Goal: Task Accomplishment & Management: Manage account settings

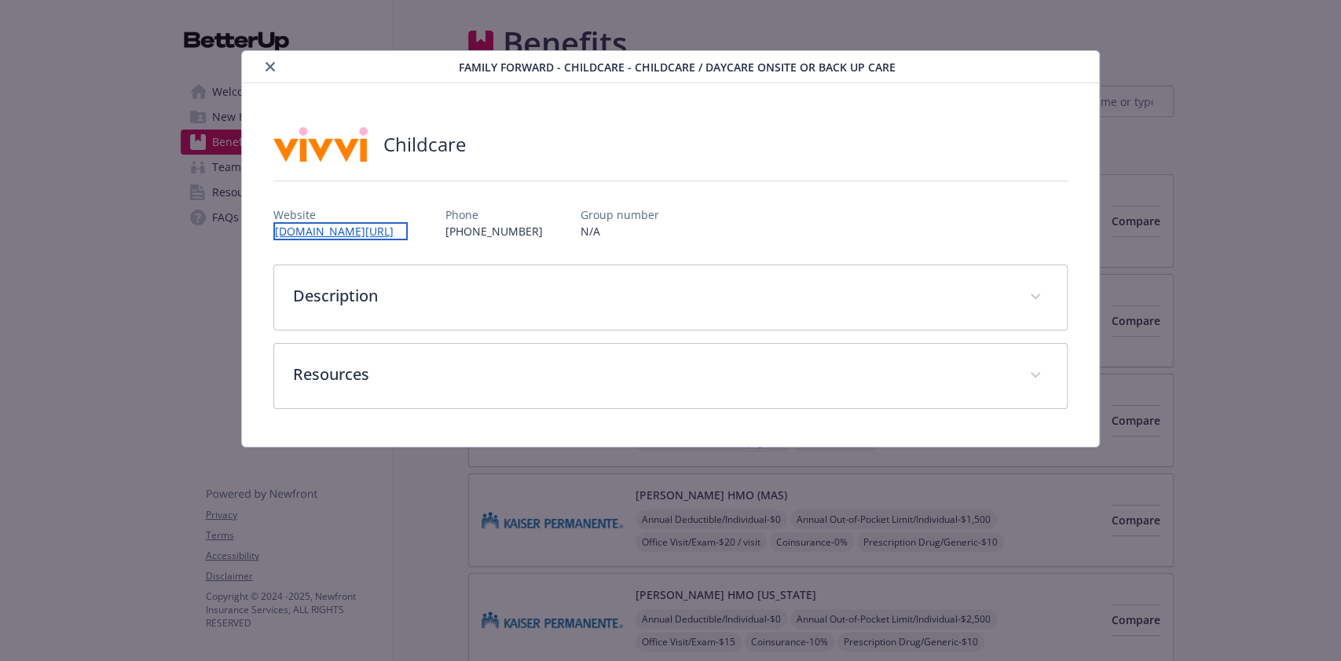
click at [361, 229] on link "[DOMAIN_NAME][URL]" at bounding box center [340, 231] width 134 height 18
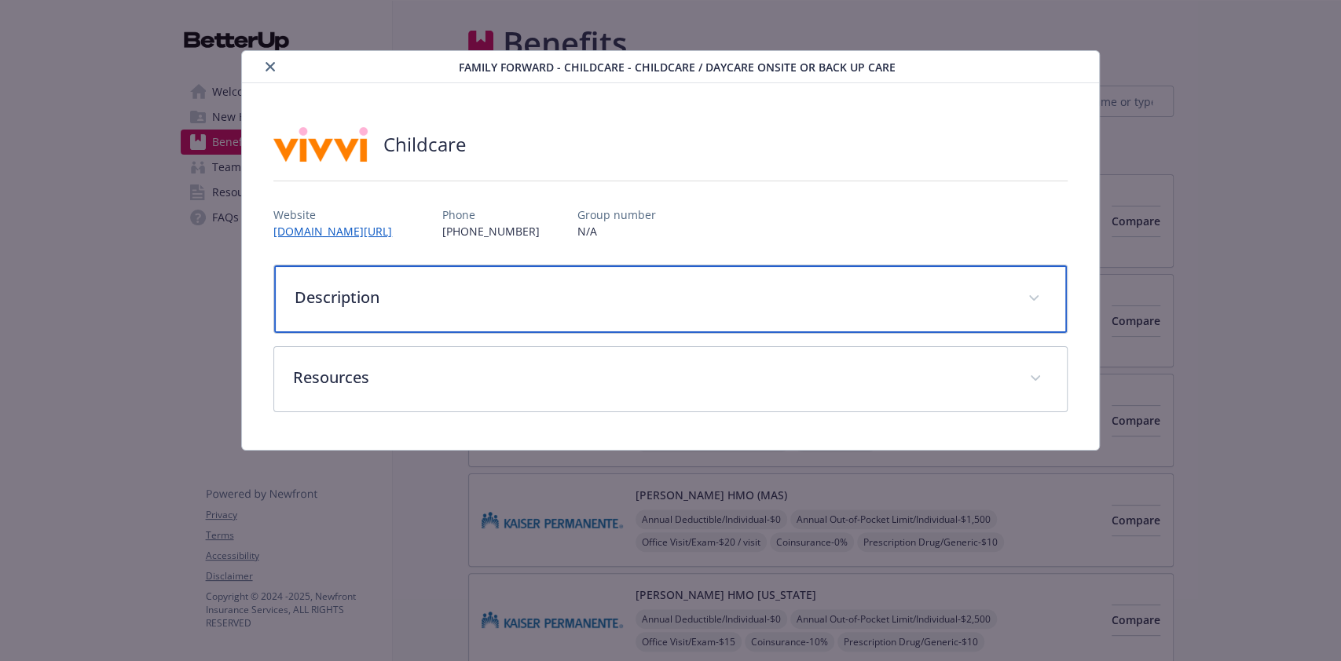
click at [996, 292] on p "Description" at bounding box center [651, 298] width 713 height 24
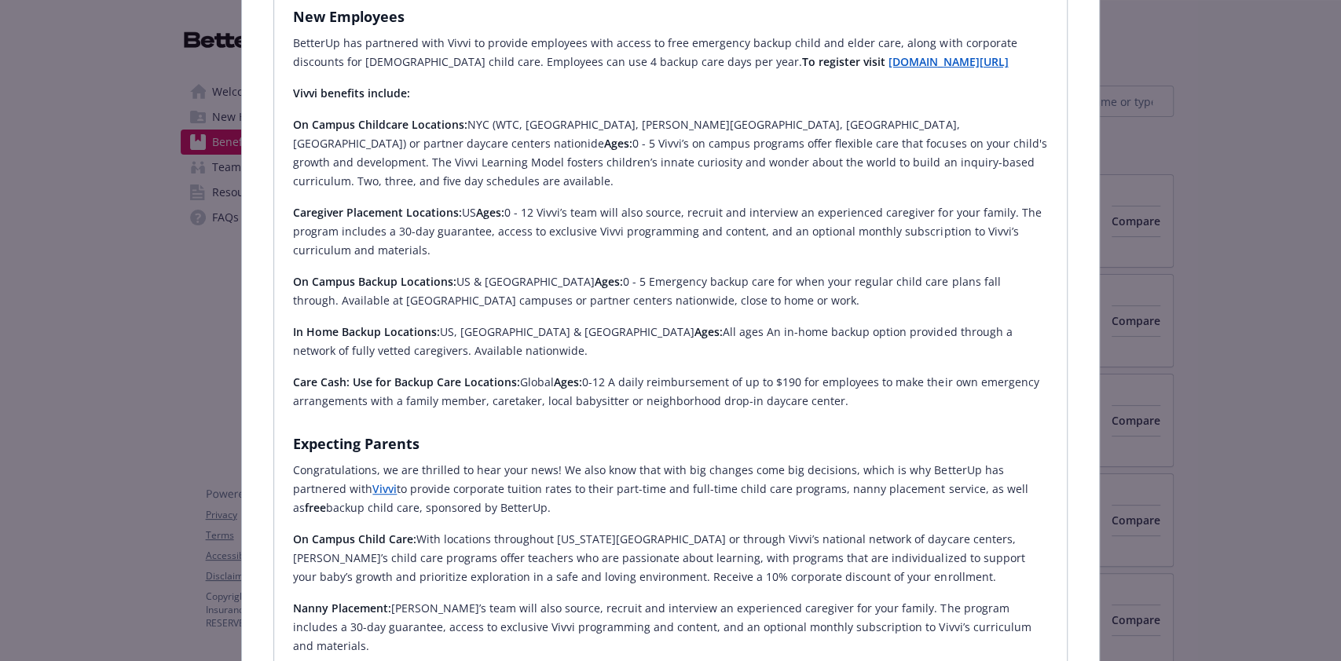
scroll to position [1001, 0]
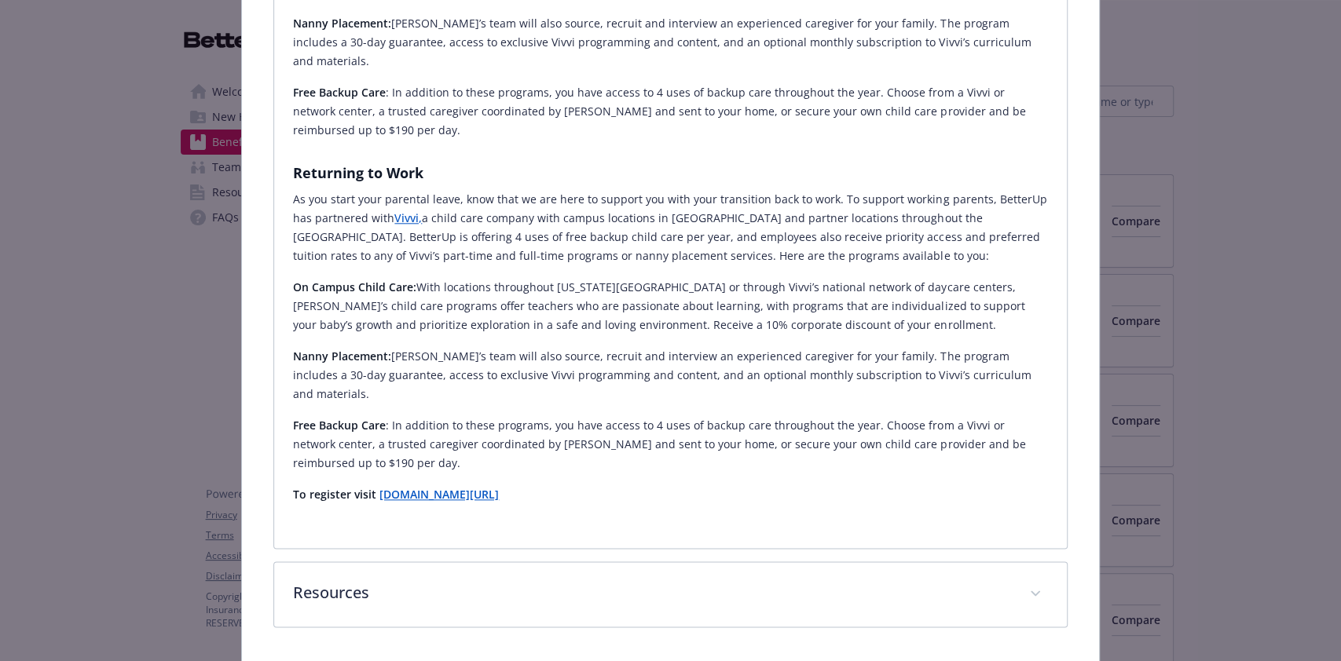
click at [459, 487] on strong "www.go.vivvi.com/betterup" at bounding box center [438, 494] width 119 height 15
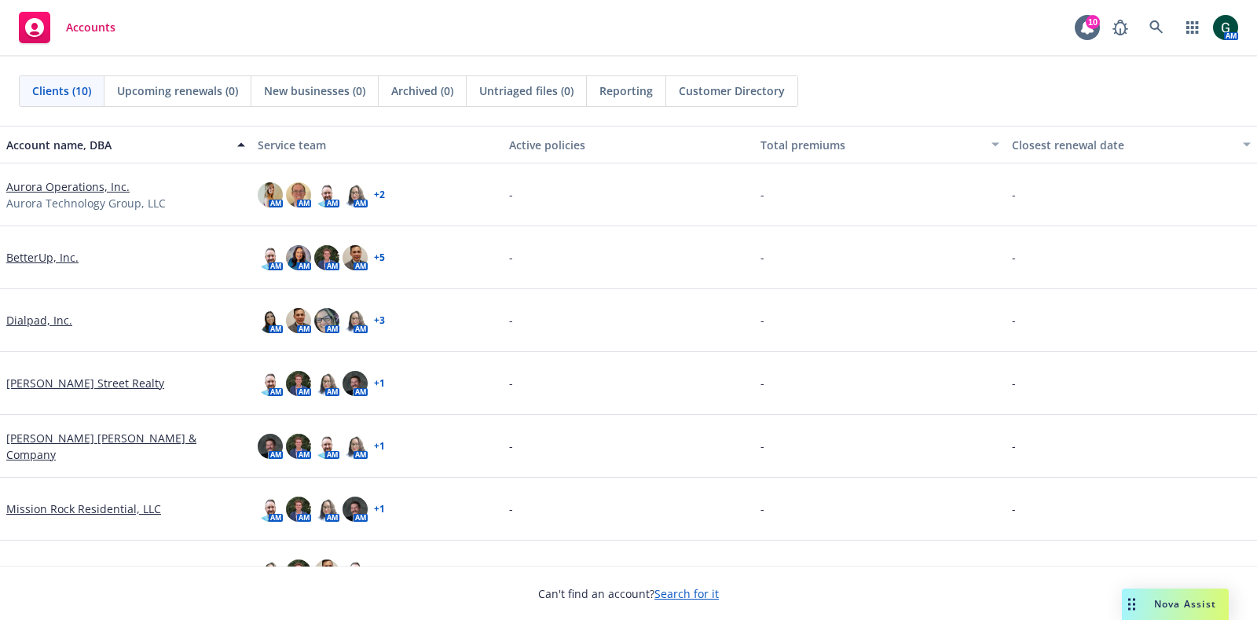
click at [29, 250] on link "BetterUp, Inc." at bounding box center [42, 257] width 72 height 16
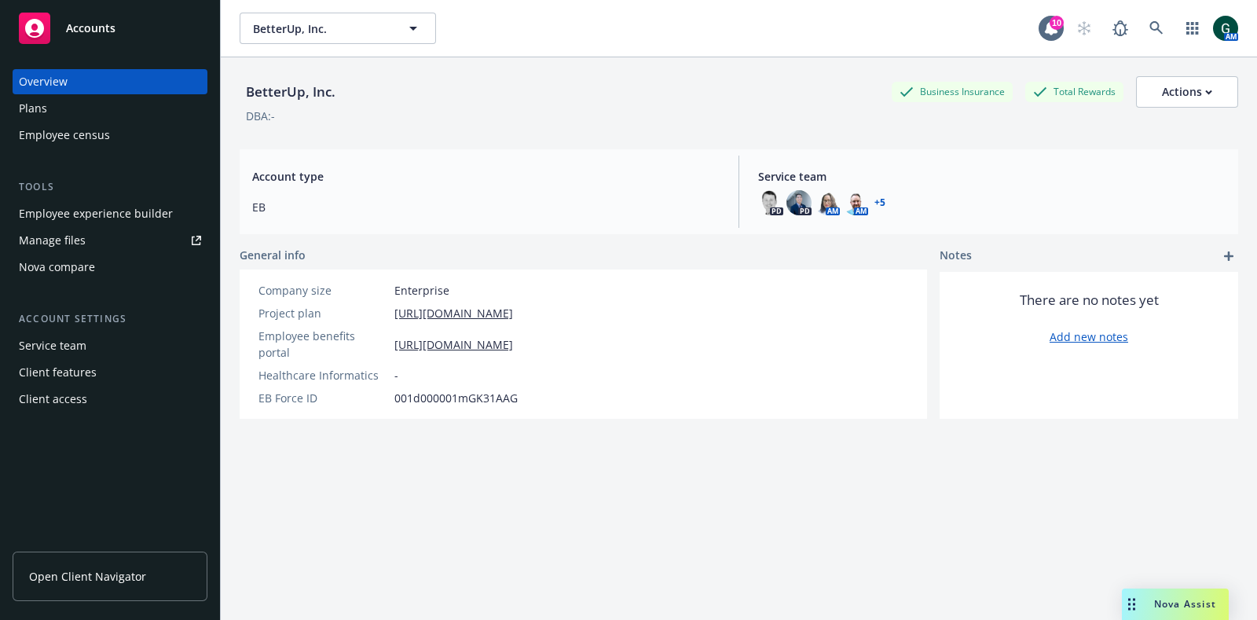
click at [134, 213] on div "Employee experience builder" at bounding box center [96, 213] width 154 height 25
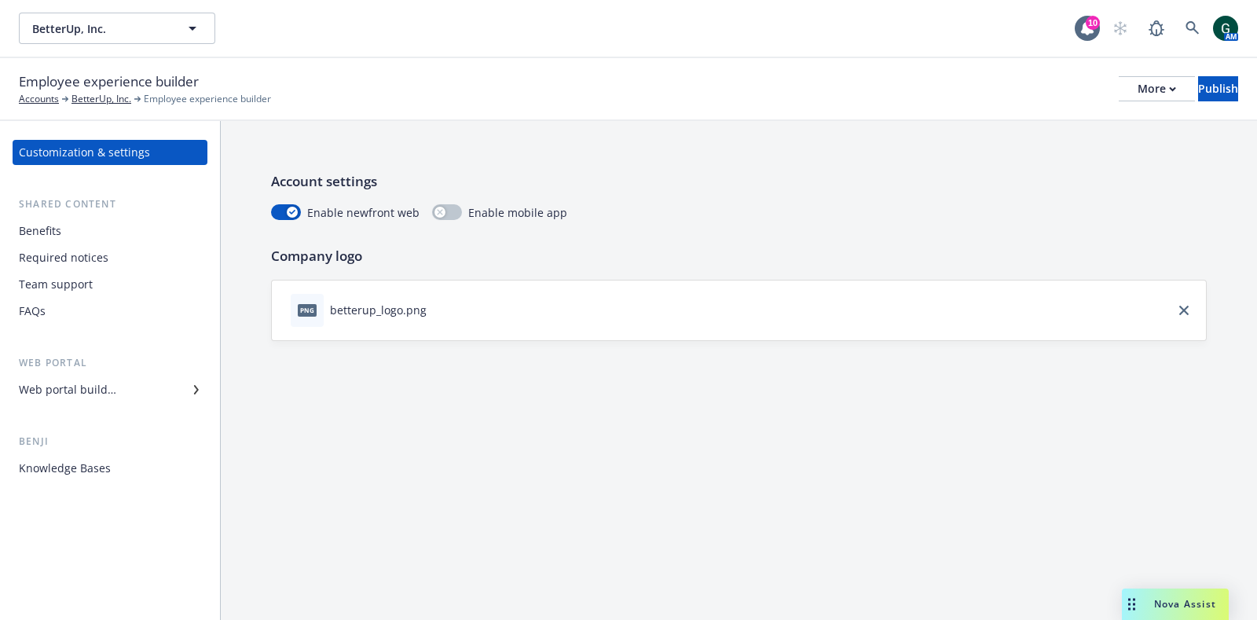
click at [112, 238] on div "Benefits" at bounding box center [110, 230] width 182 height 25
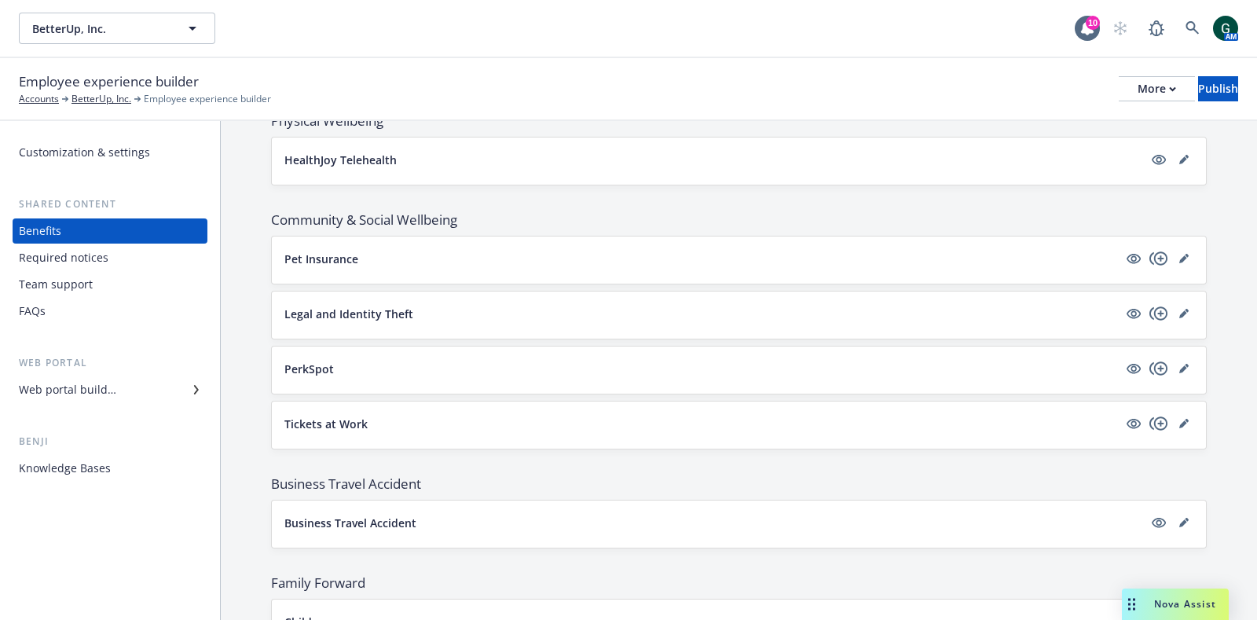
scroll to position [2422, 0]
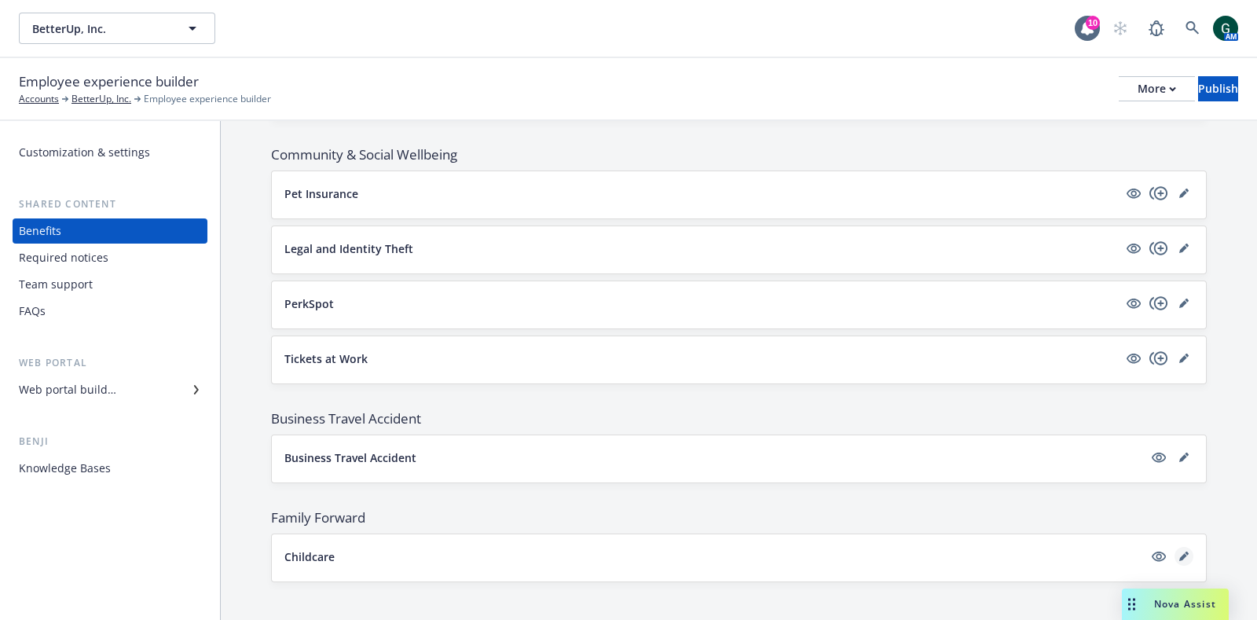
click at [1174, 547] on link "editPencil" at bounding box center [1183, 556] width 19 height 19
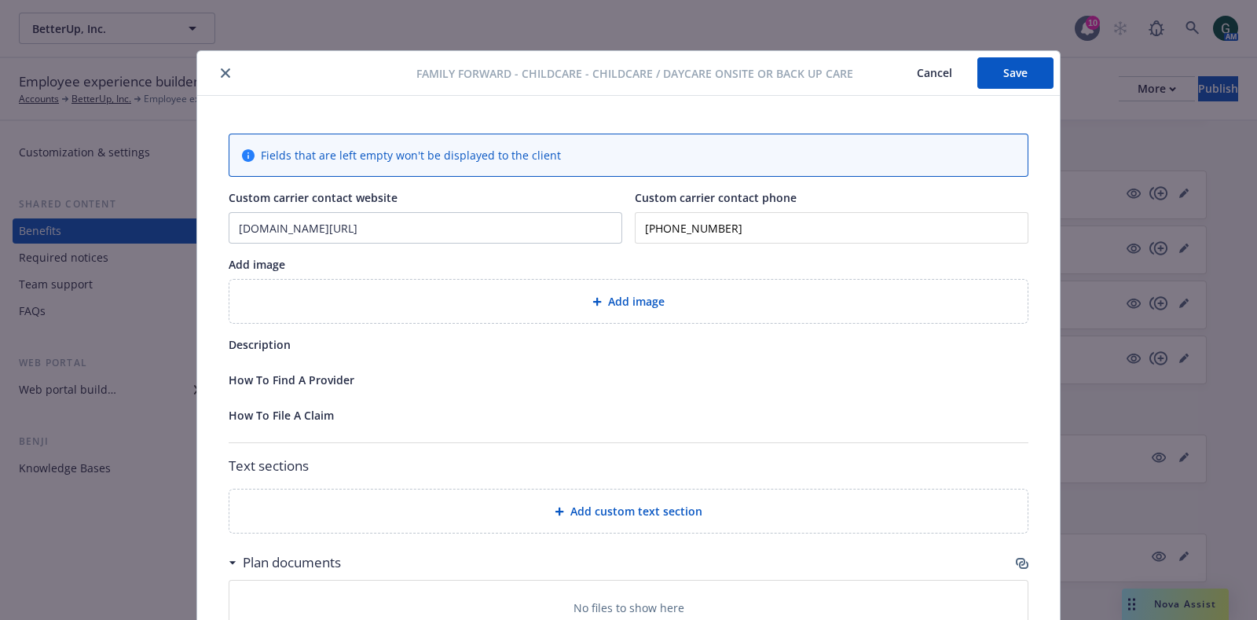
scroll to position [46, 0]
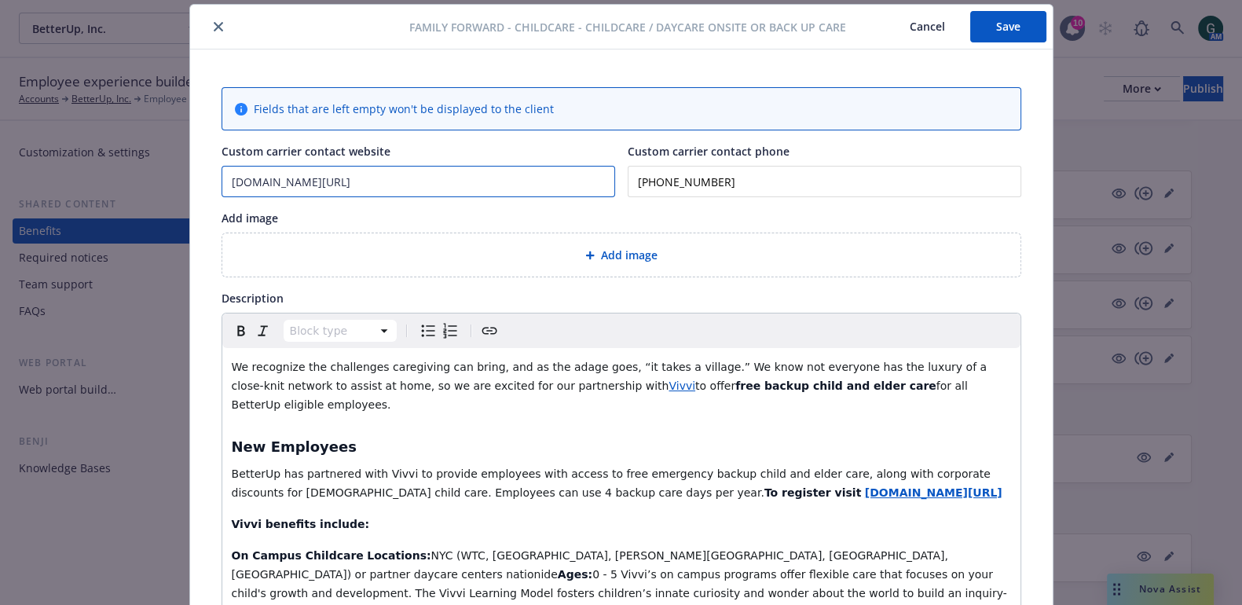
drag, startPoint x: 252, startPoint y: 180, endPoint x: 189, endPoint y: 174, distance: 63.9
type input "go.vivvi.com/betterup"
click at [1013, 24] on button "Save" at bounding box center [1008, 26] width 76 height 31
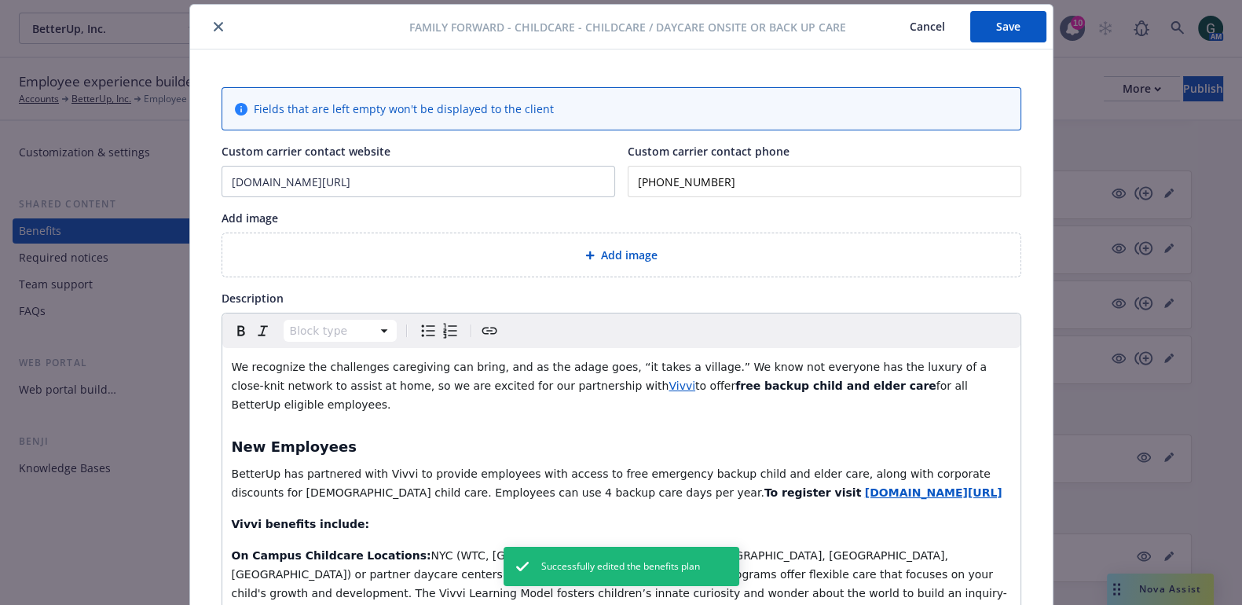
click at [214, 27] on icon "close" at bounding box center [218, 26] width 9 height 9
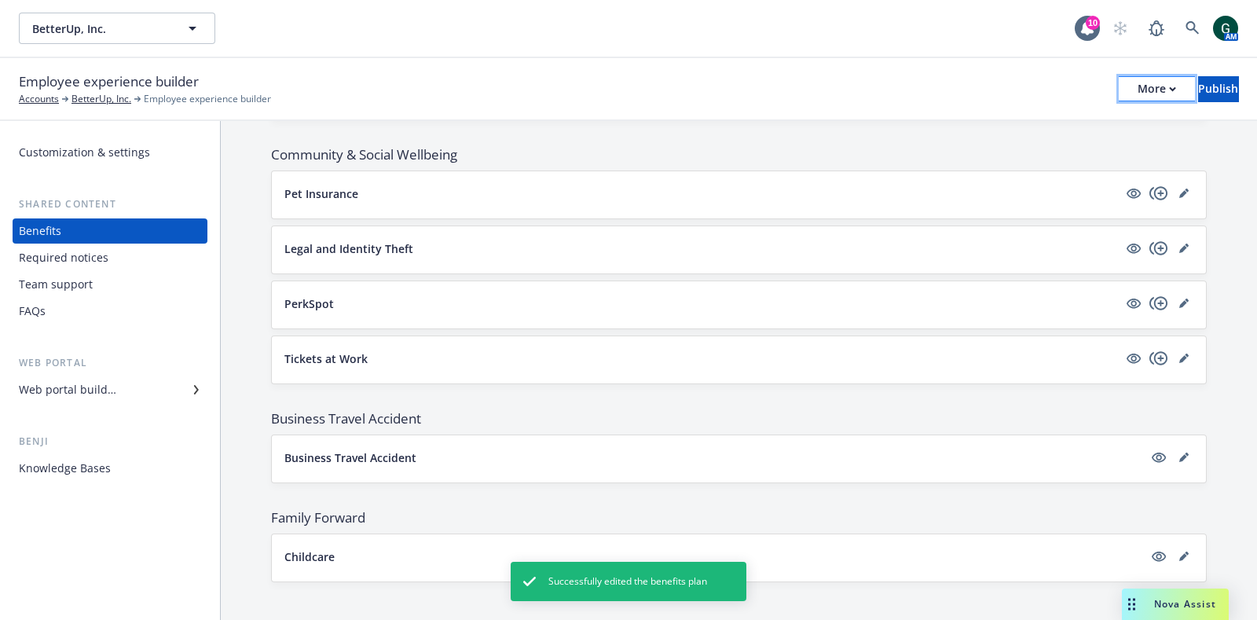
click at [1138, 90] on div "More" at bounding box center [1157, 89] width 38 height 24
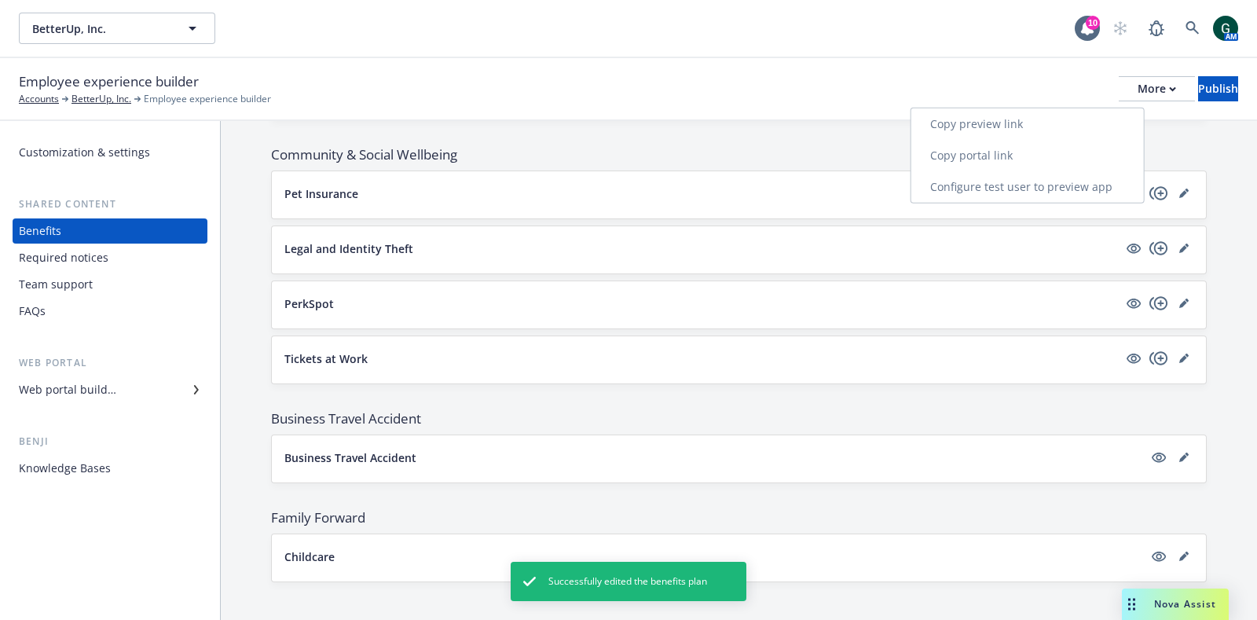
drag, startPoint x: 1068, startPoint y: 130, endPoint x: 974, endPoint y: 43, distance: 128.4
click at [1069, 130] on link "Copy preview link" at bounding box center [1027, 123] width 233 height 31
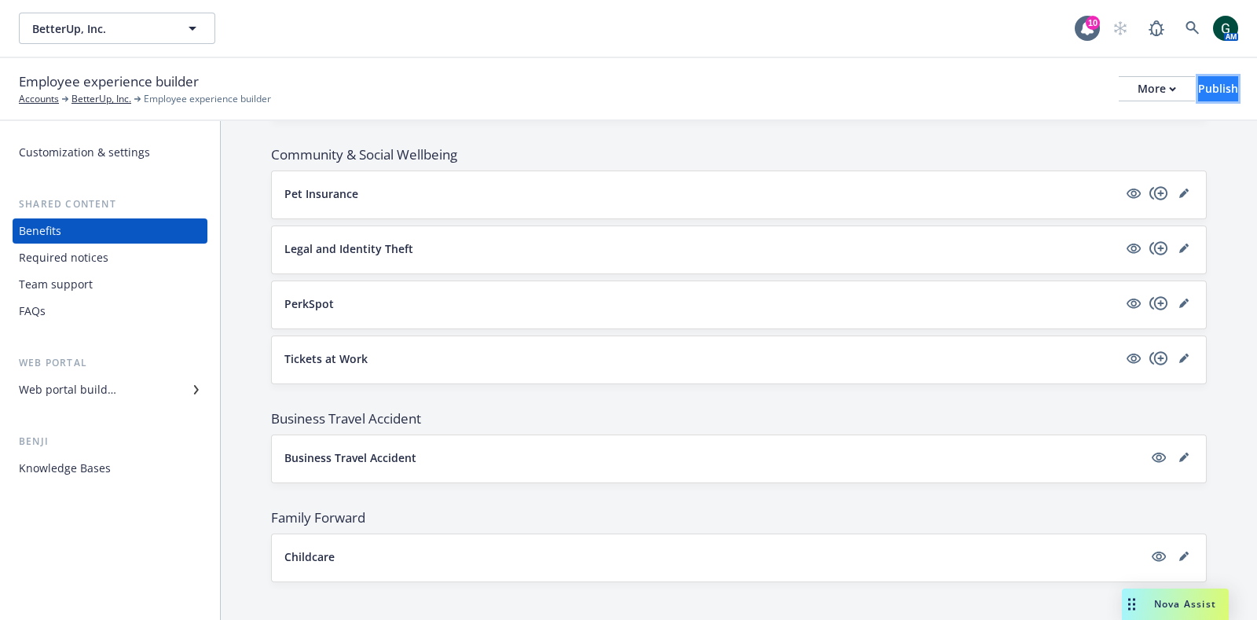
click at [1221, 83] on button "Publish" at bounding box center [1218, 88] width 40 height 25
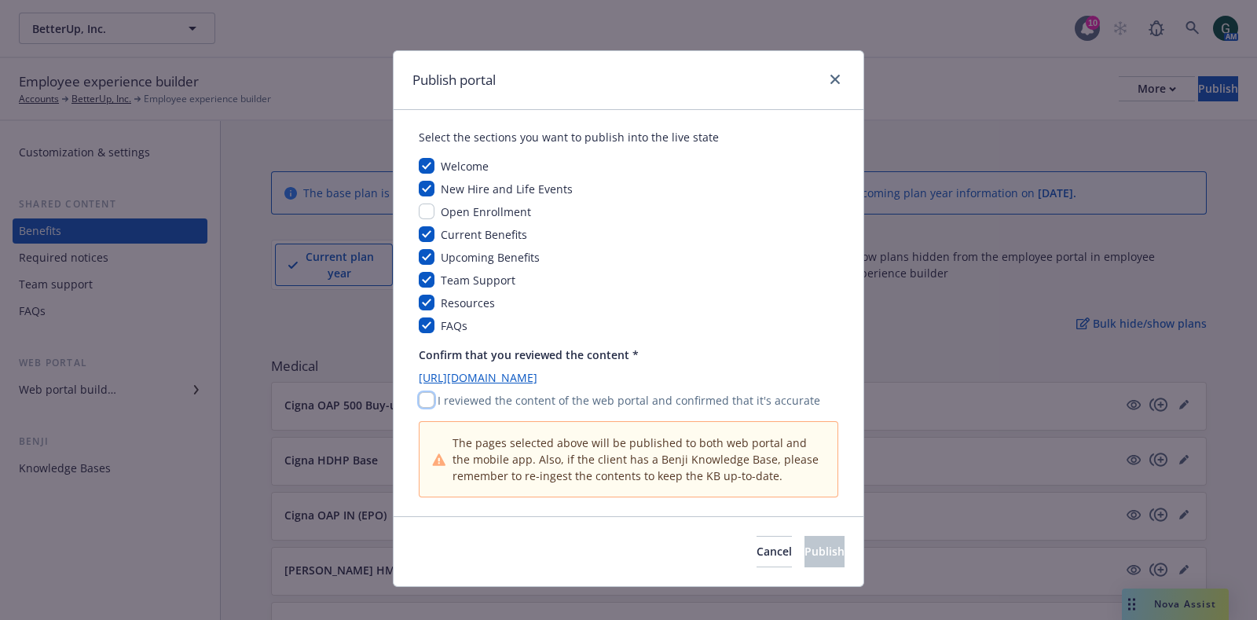
click at [419, 394] on input "checkbox" at bounding box center [427, 400] width 16 height 16
checkbox input "true"
click at [804, 545] on span "Publish" at bounding box center [824, 551] width 40 height 15
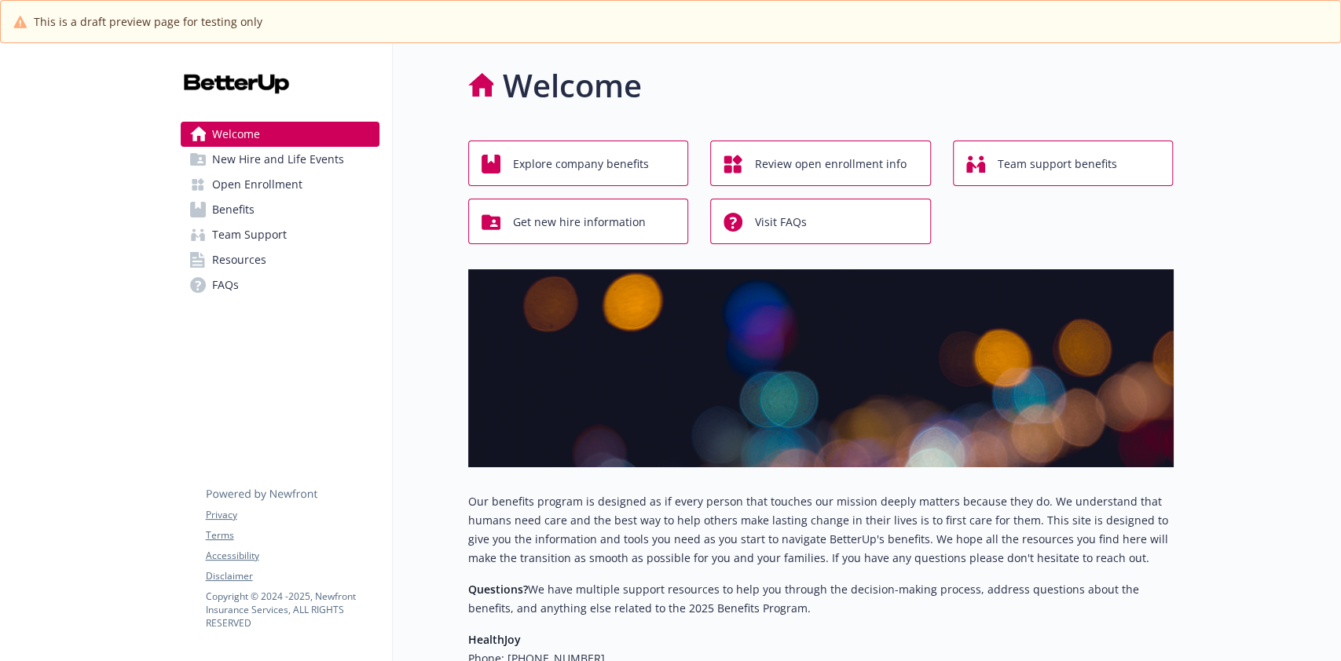
click at [258, 203] on link "Benefits" at bounding box center [280, 209] width 199 height 25
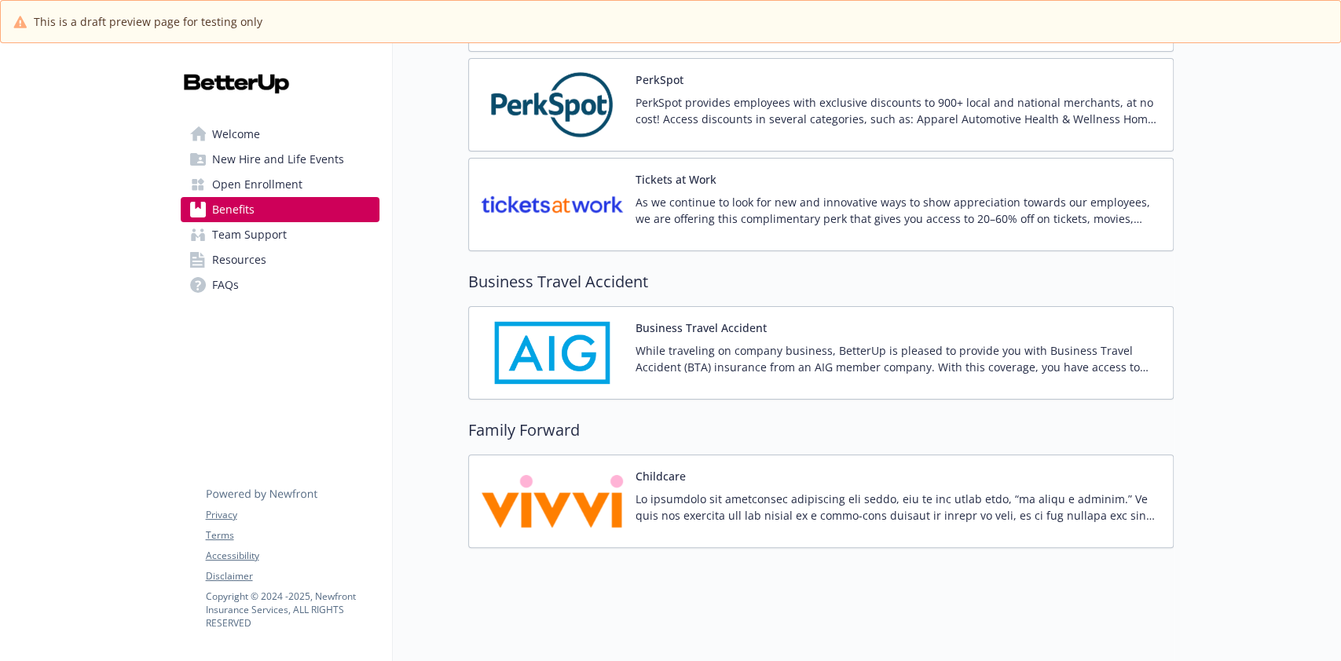
click at [739, 491] on p at bounding box center [898, 507] width 525 height 33
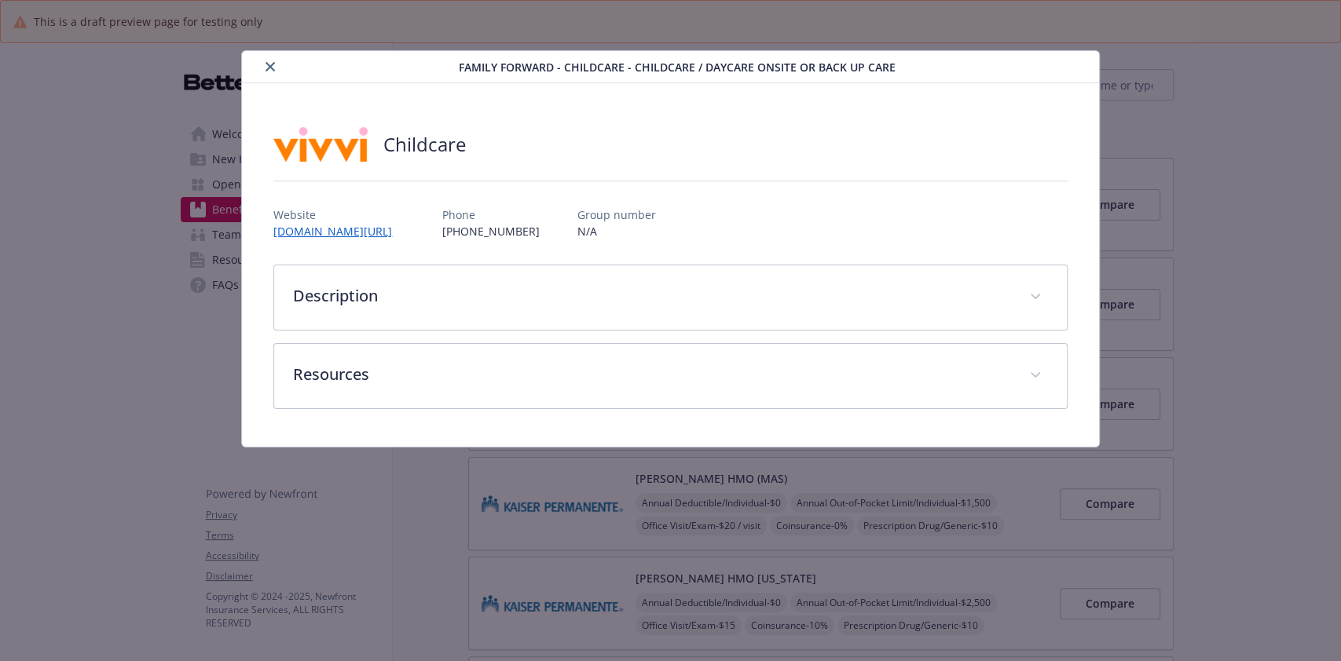
scroll to position [3599, 0]
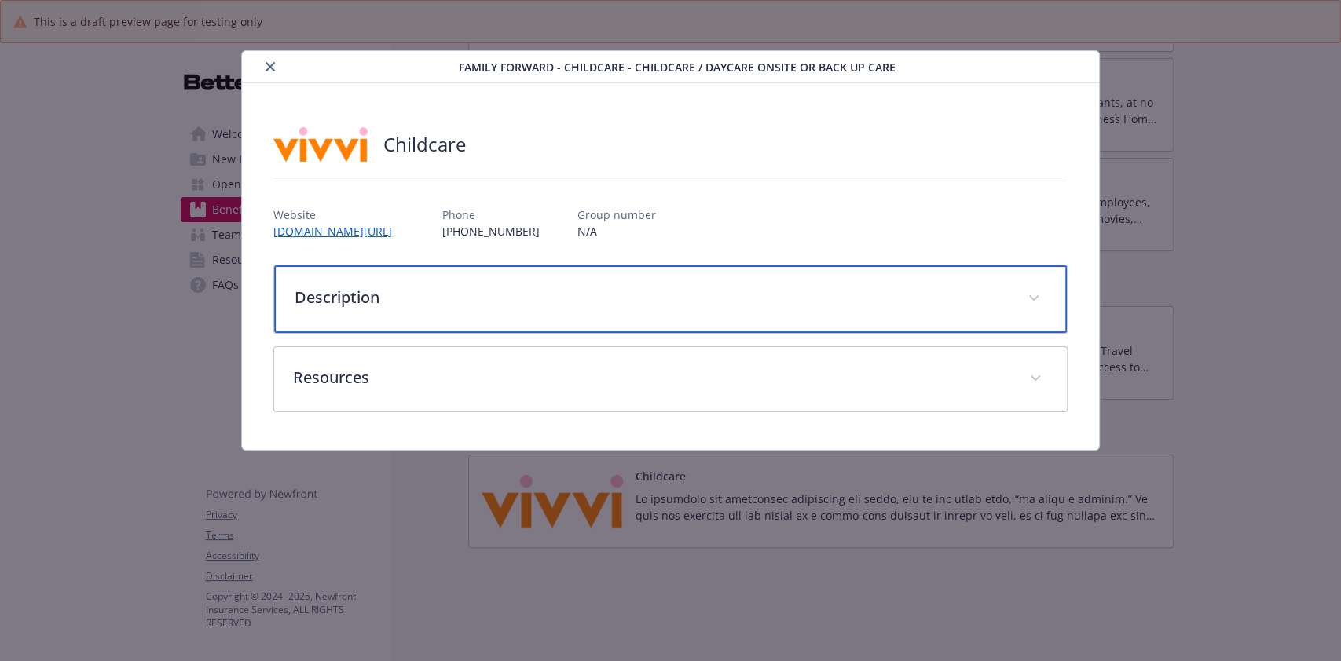
click at [865, 308] on div "Description" at bounding box center [670, 300] width 792 height 68
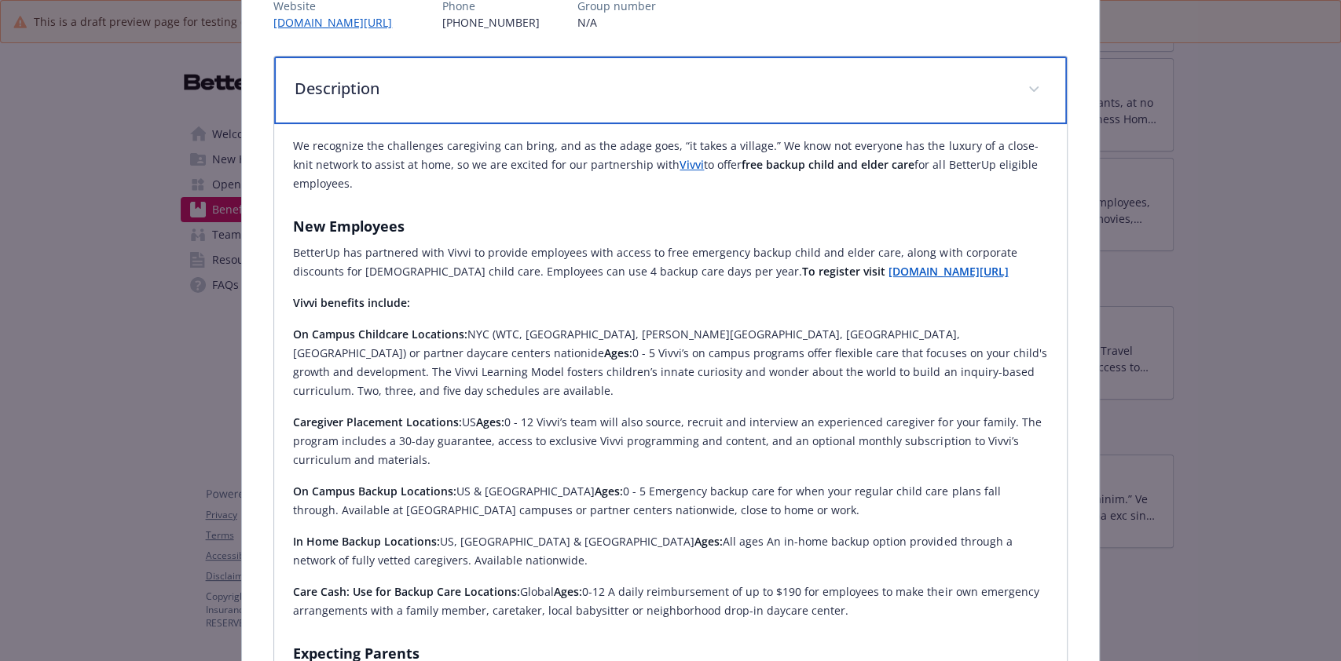
scroll to position [0, 0]
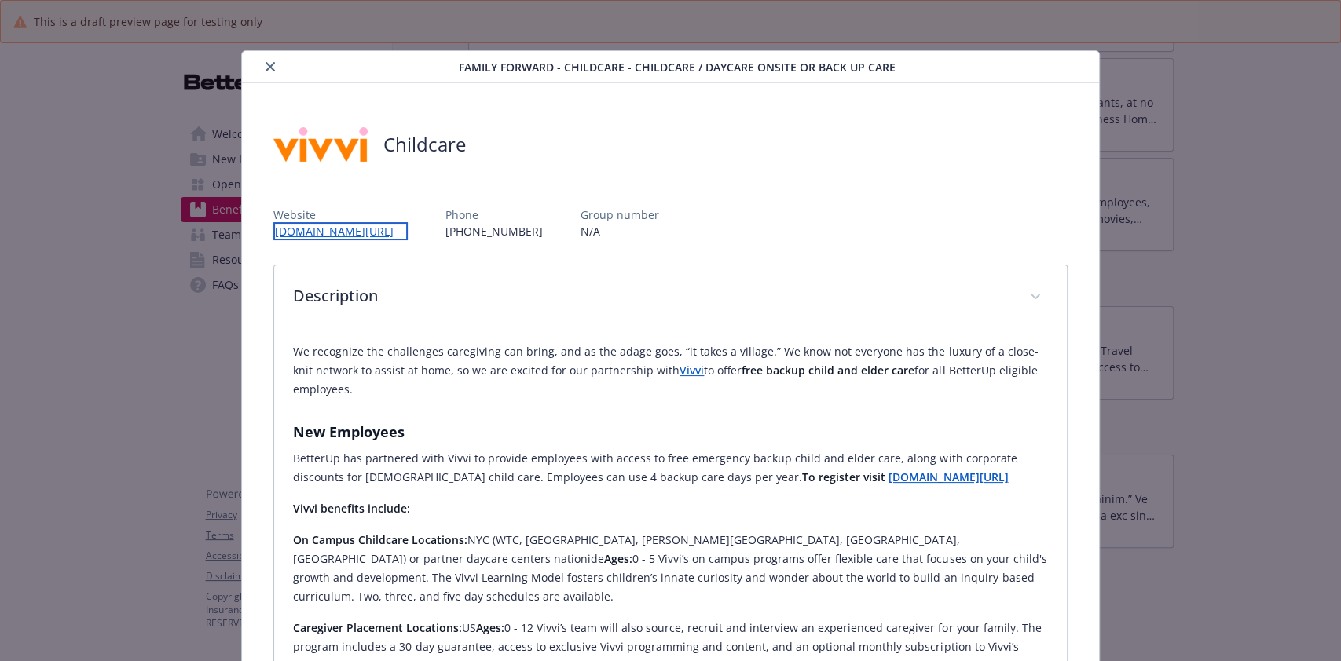
click at [311, 229] on link "go.vivvi.com/betterup" at bounding box center [340, 231] width 134 height 18
